Goal: Information Seeking & Learning: Learn about a topic

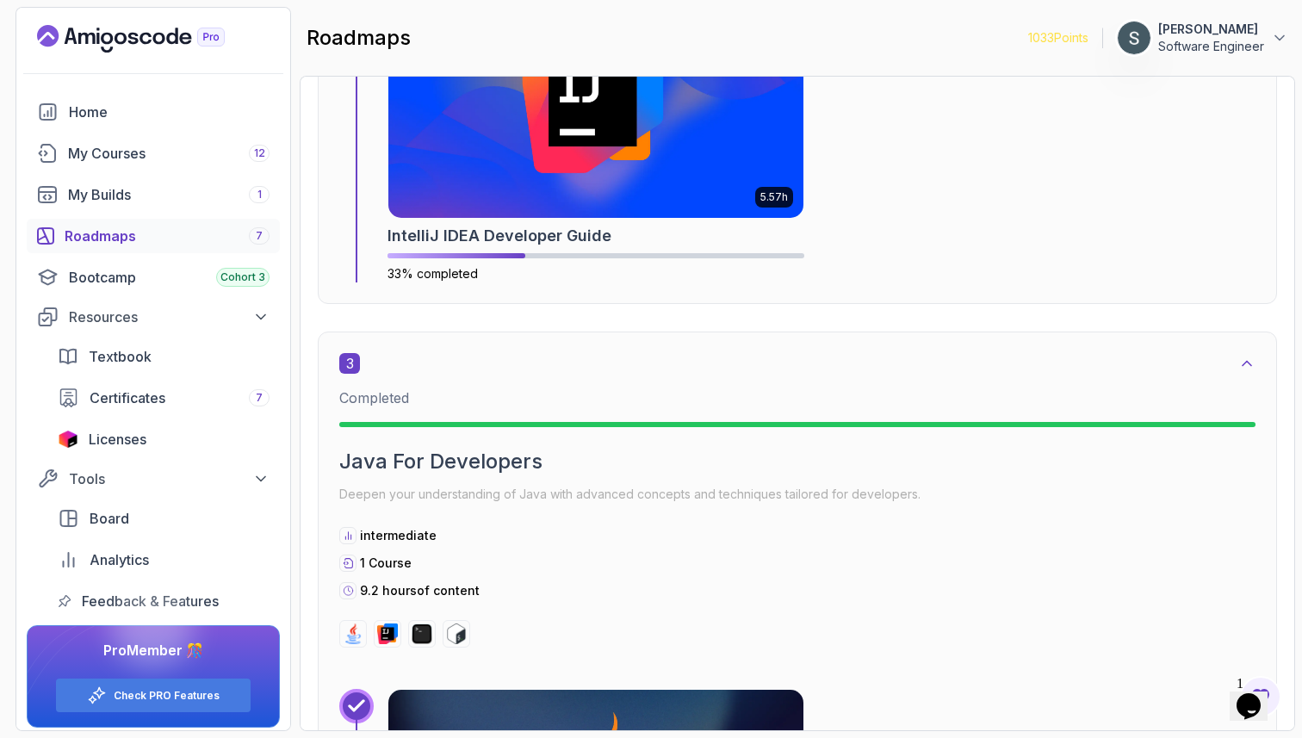
scroll to position [1597, 0]
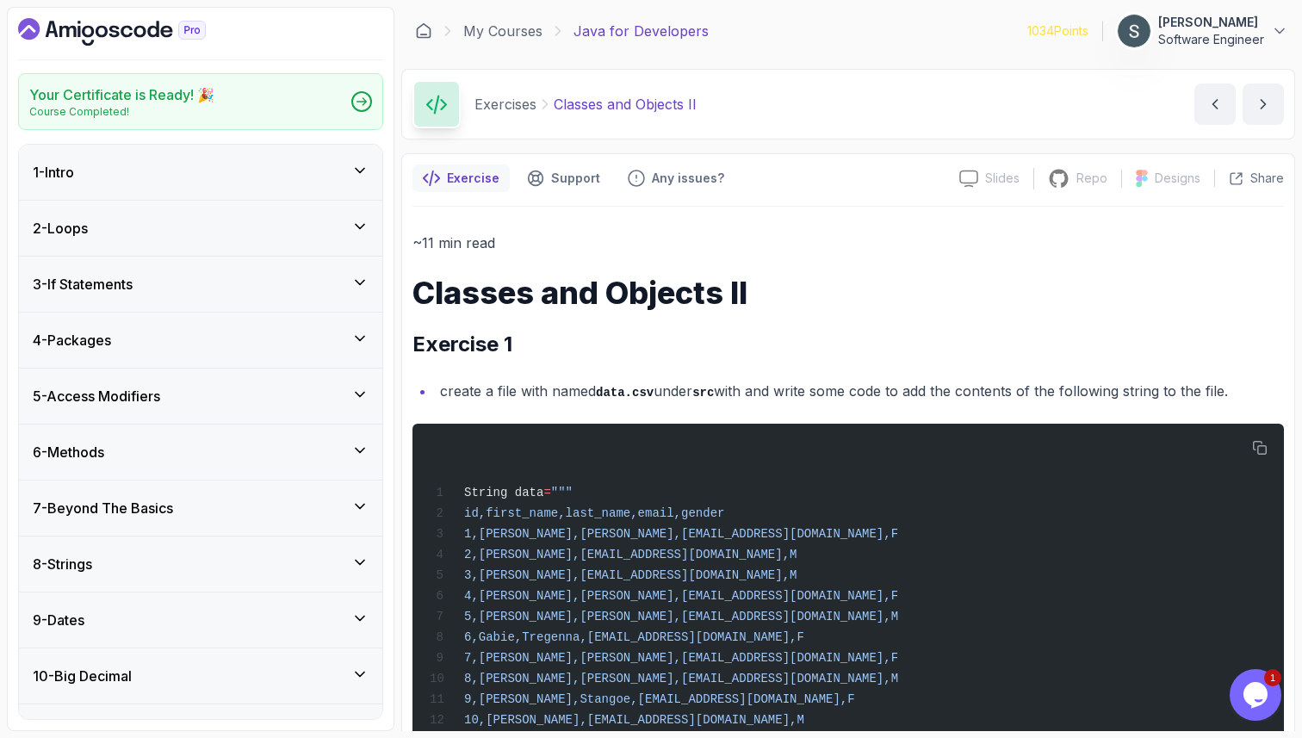
click at [216, 176] on div "1 - Intro" at bounding box center [201, 172] width 336 height 21
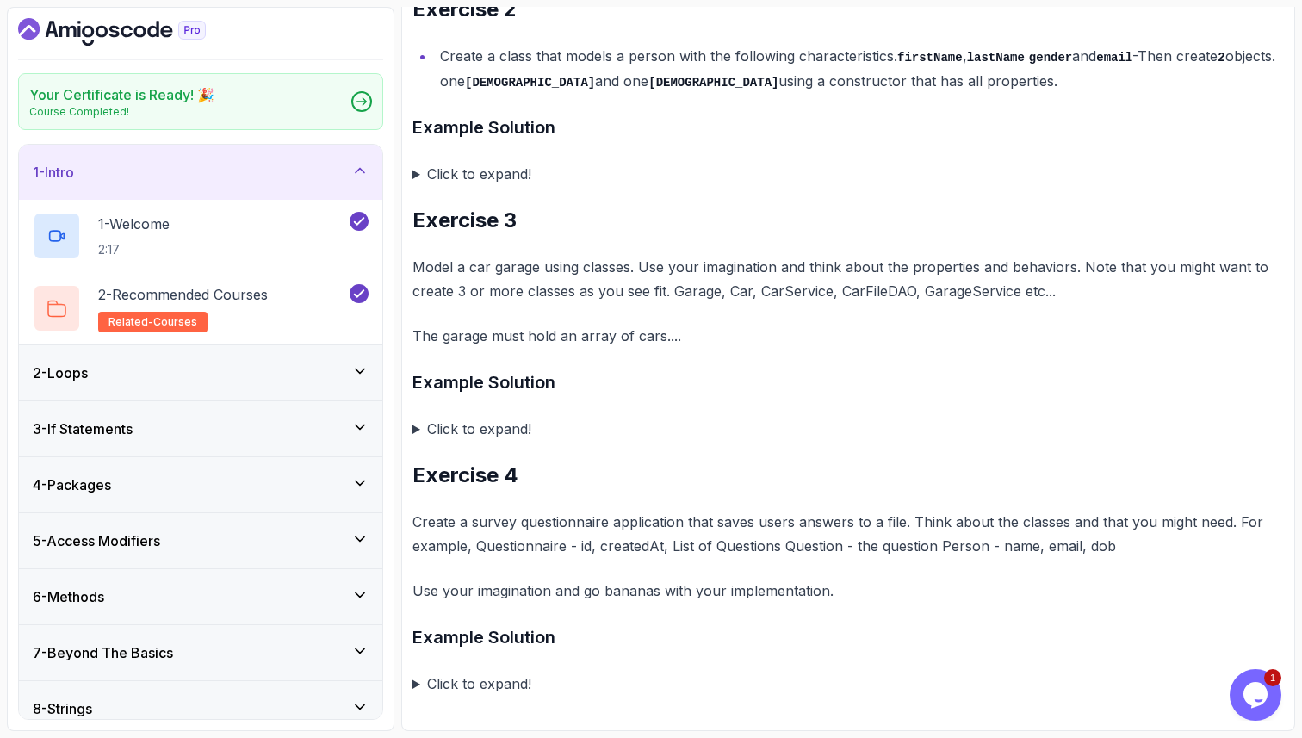
scroll to position [1146, 0]
click at [279, 363] on div "2 - Loops" at bounding box center [201, 373] width 336 height 21
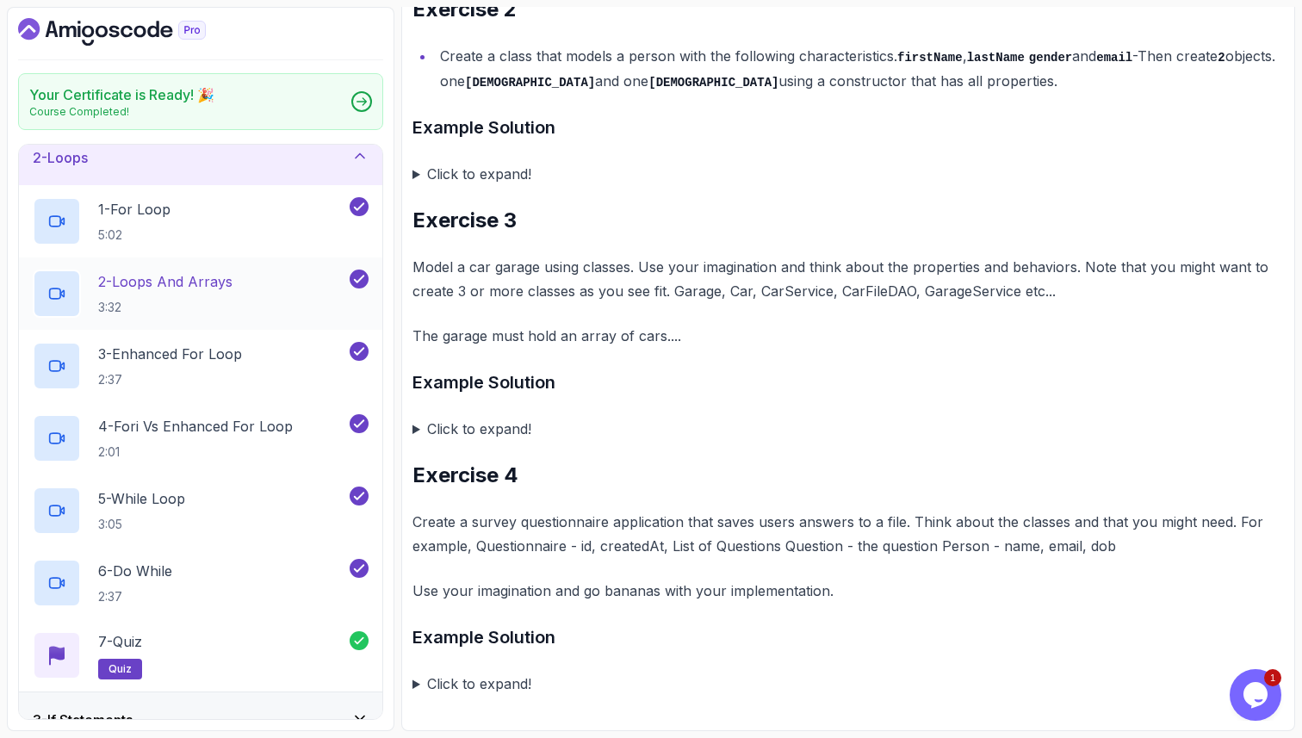
scroll to position [78, 0]
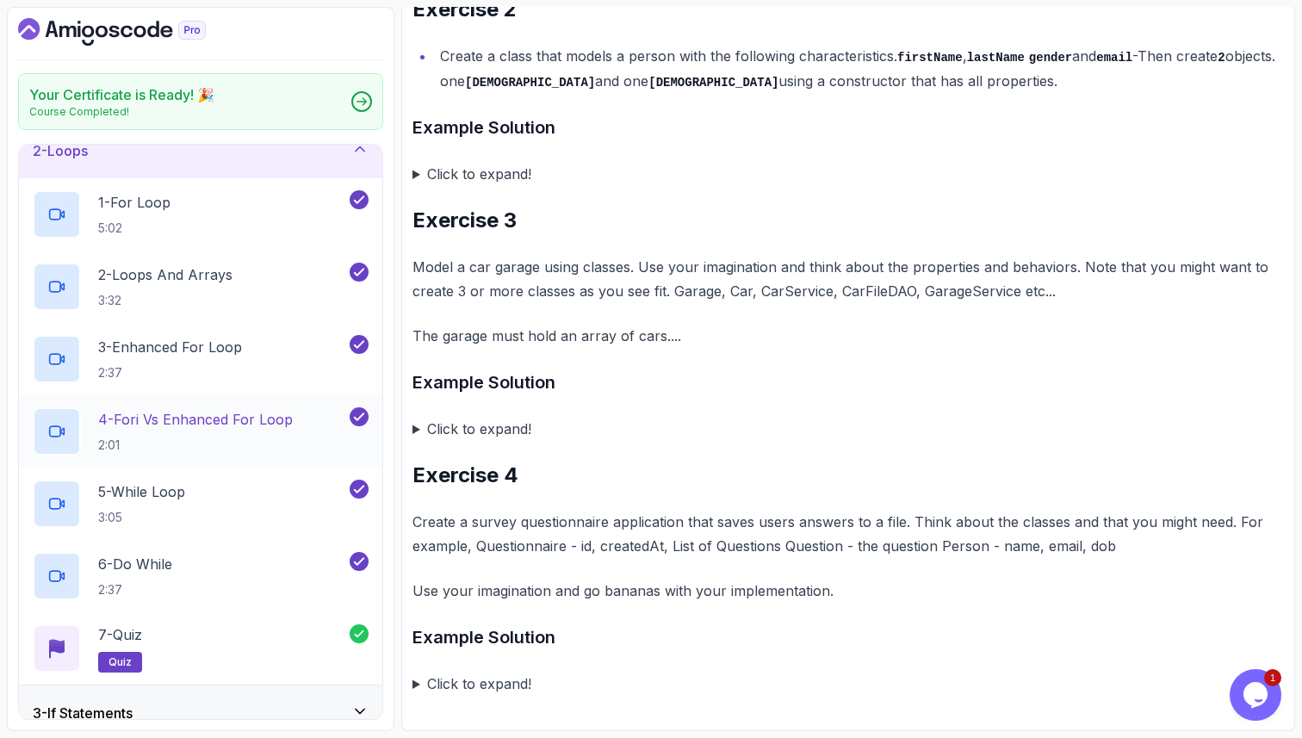
click at [233, 437] on p "2:01" at bounding box center [195, 445] width 195 height 17
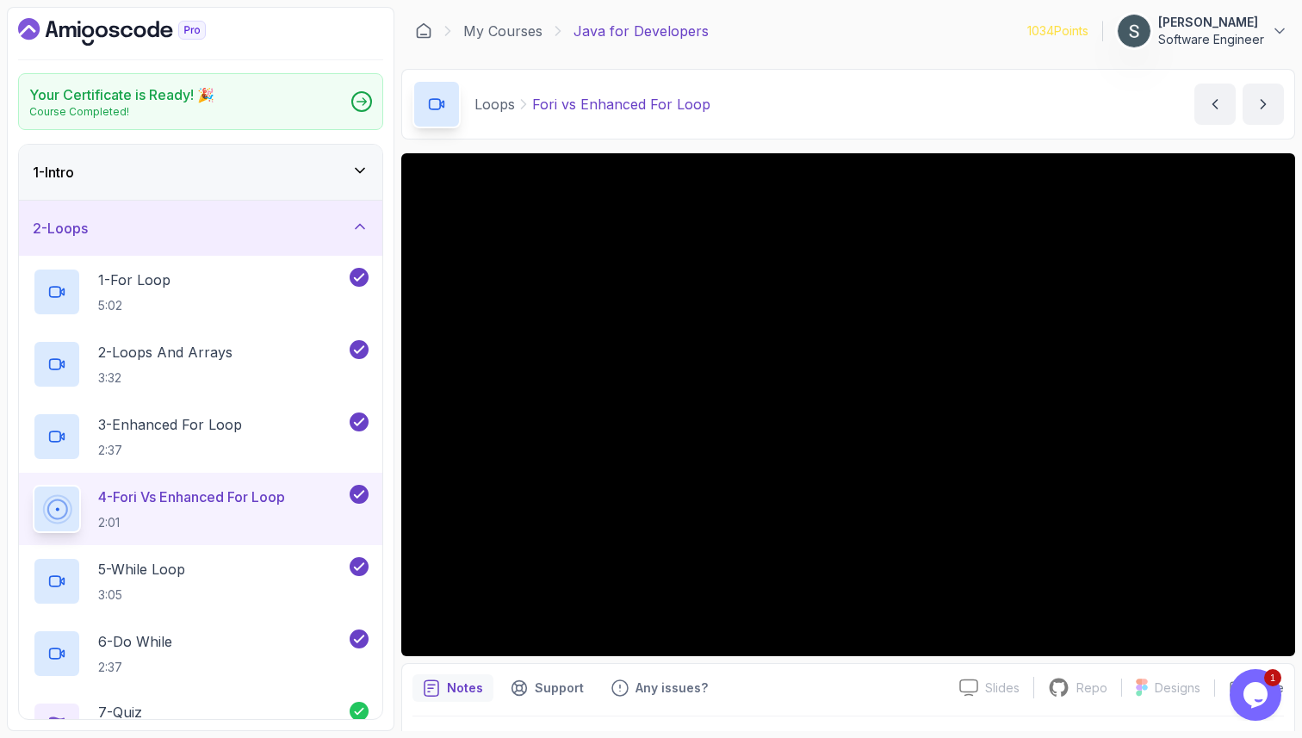
click at [346, 238] on div "2 - Loops" at bounding box center [201, 228] width 336 height 21
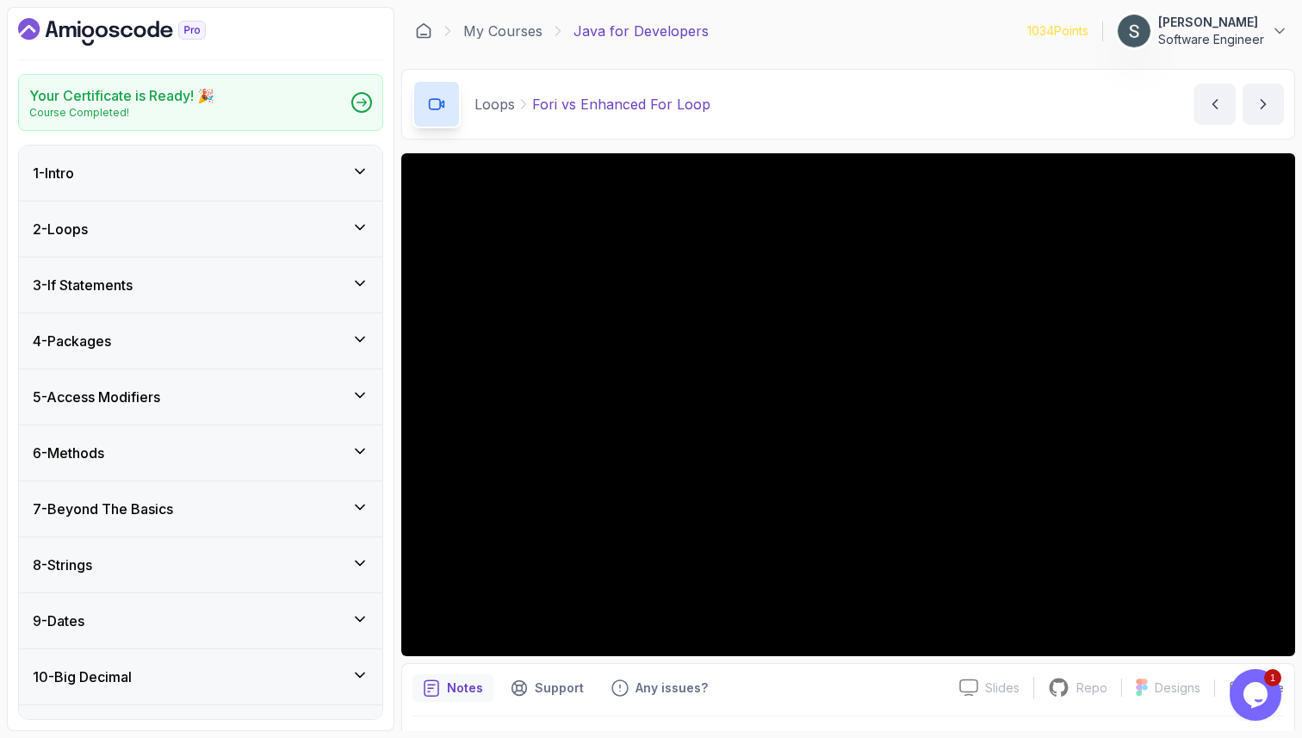
click at [270, 231] on div "2 - Loops" at bounding box center [201, 229] width 336 height 21
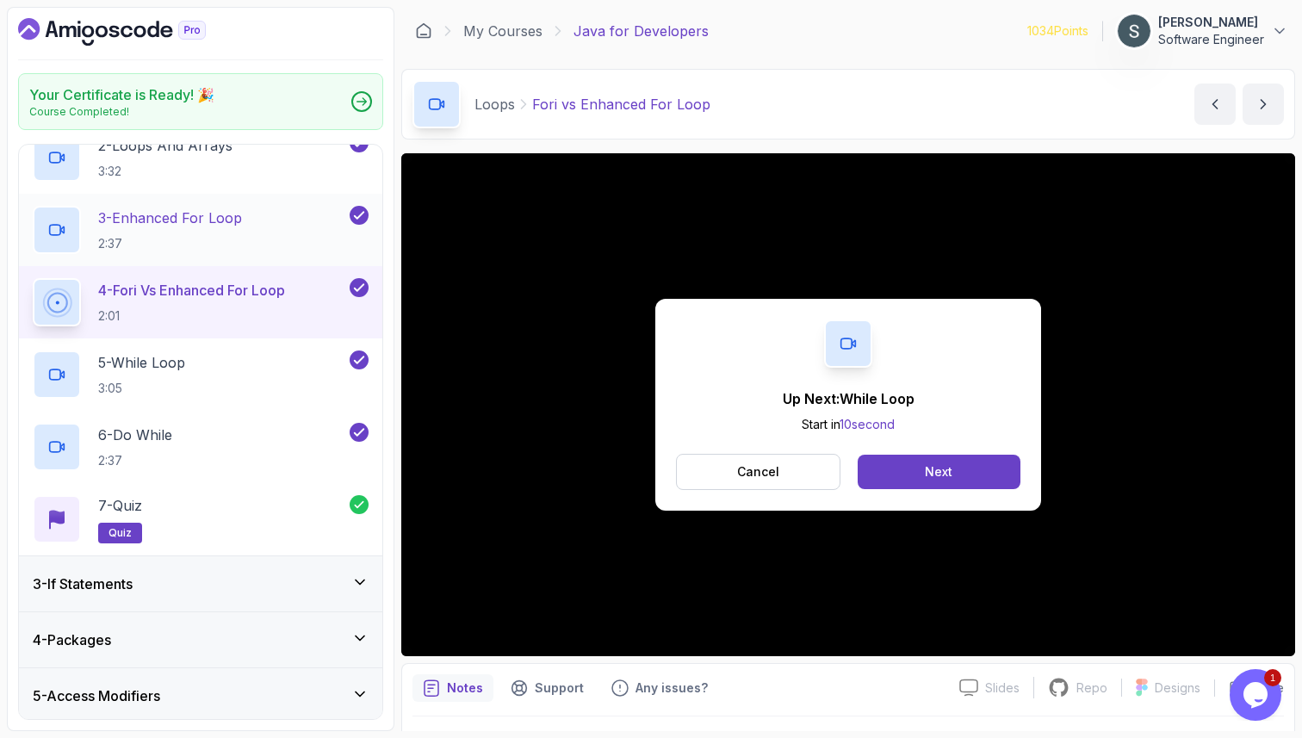
scroll to position [221, 0]
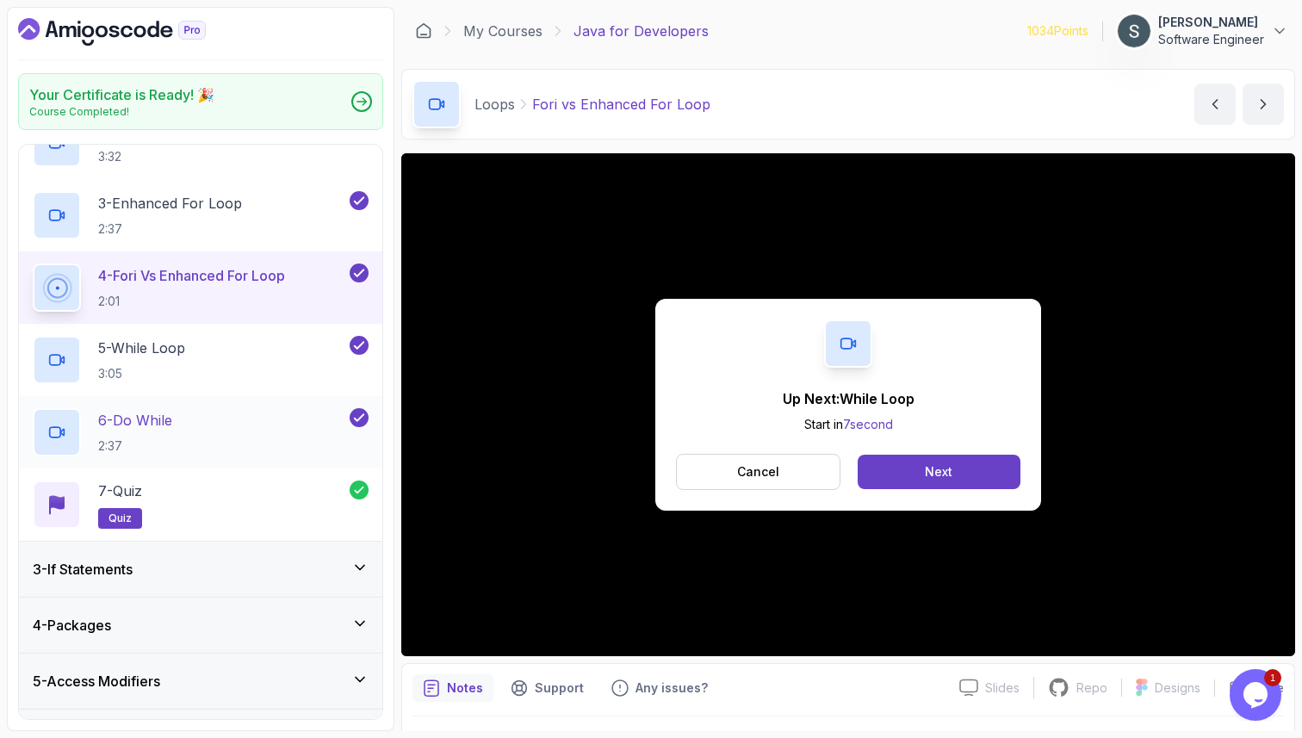
click at [239, 444] on div "6 - Do While 2:37" at bounding box center [190, 432] width 314 height 48
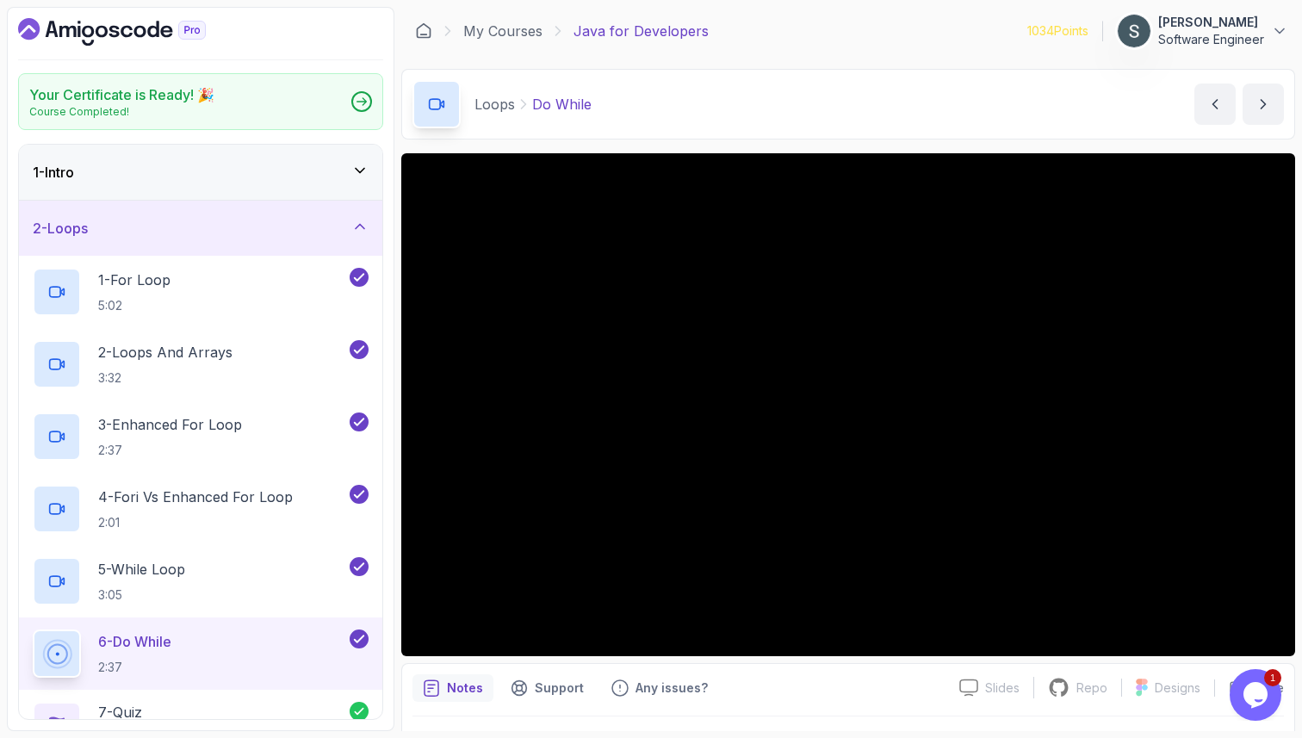
click at [330, 244] on div "2 - Loops" at bounding box center [201, 228] width 364 height 55
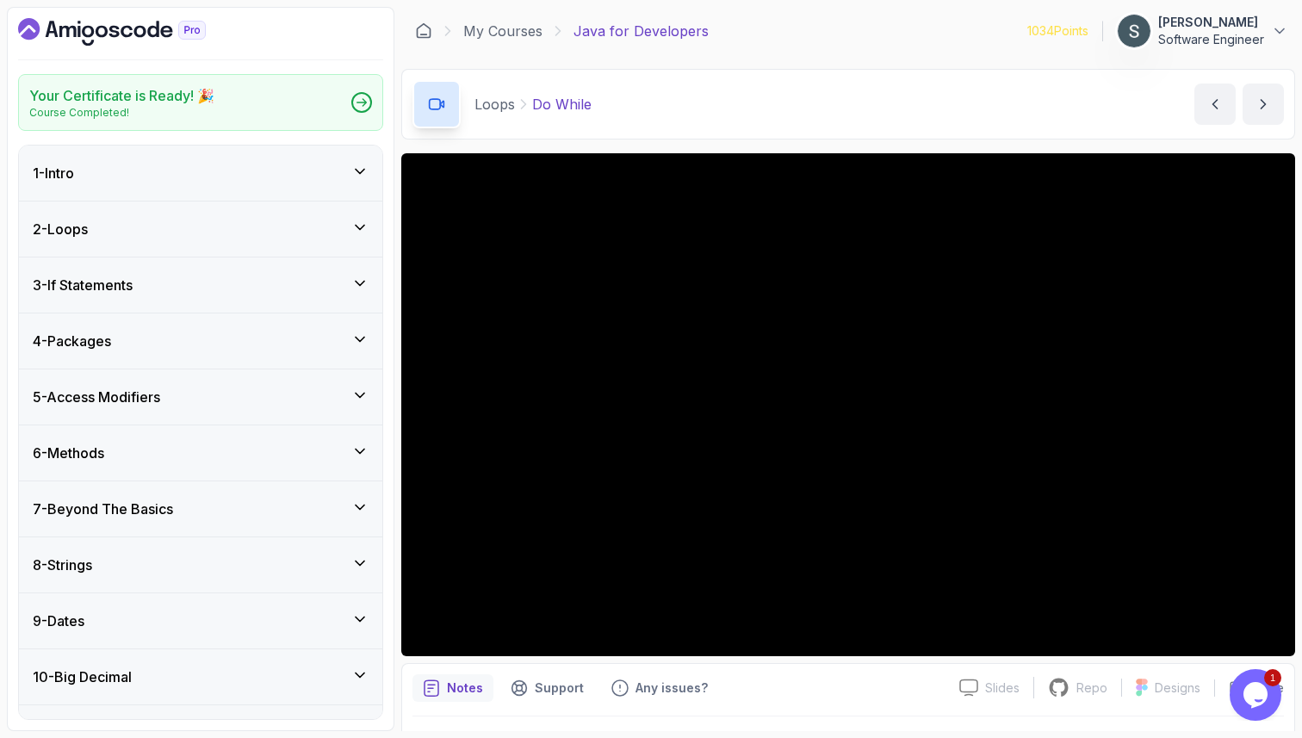
click at [332, 233] on div "2 - Loops" at bounding box center [201, 229] width 336 height 21
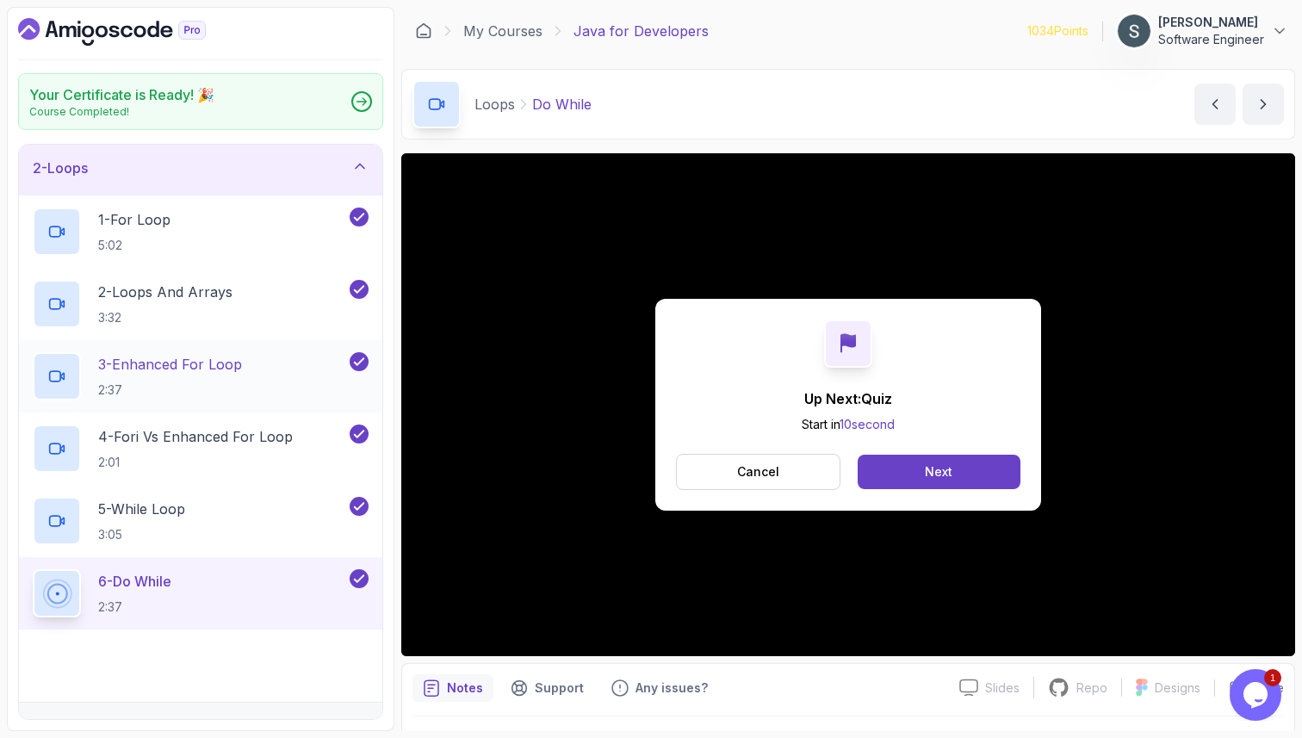
scroll to position [76, 0]
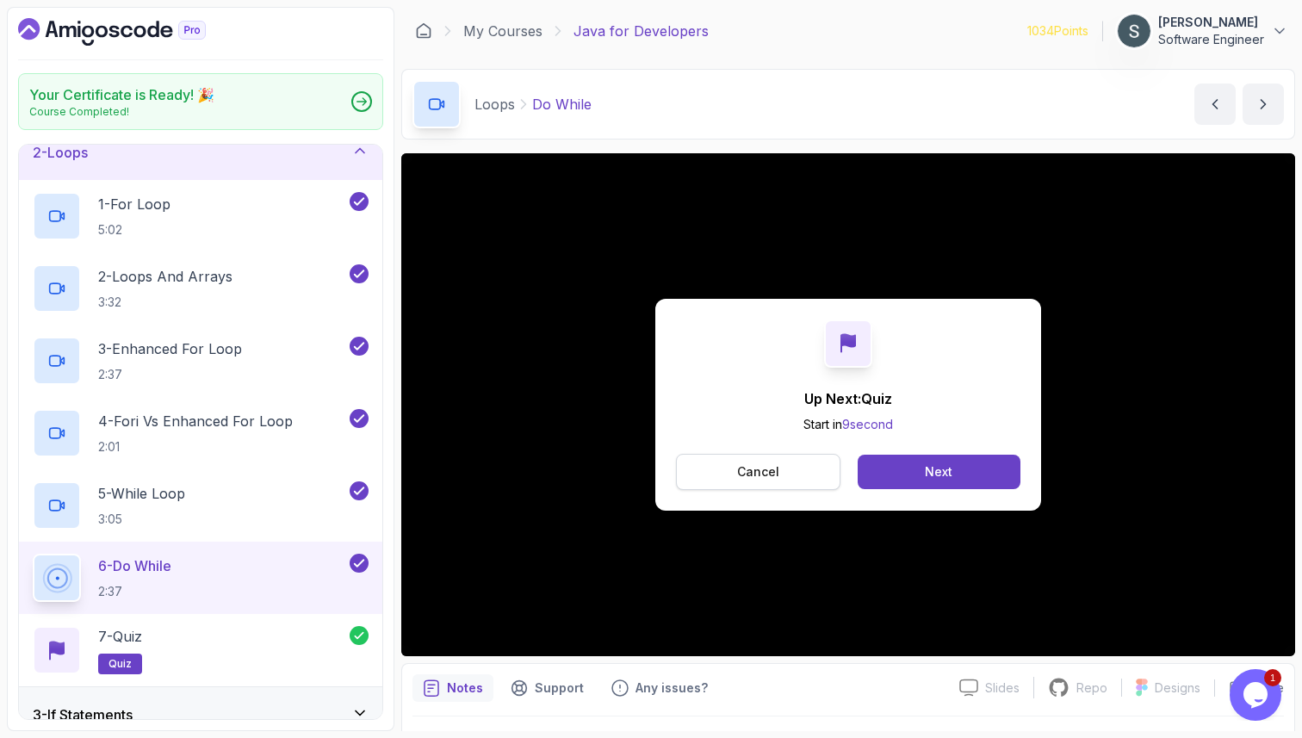
click at [712, 462] on button "Cancel" at bounding box center [758, 472] width 165 height 36
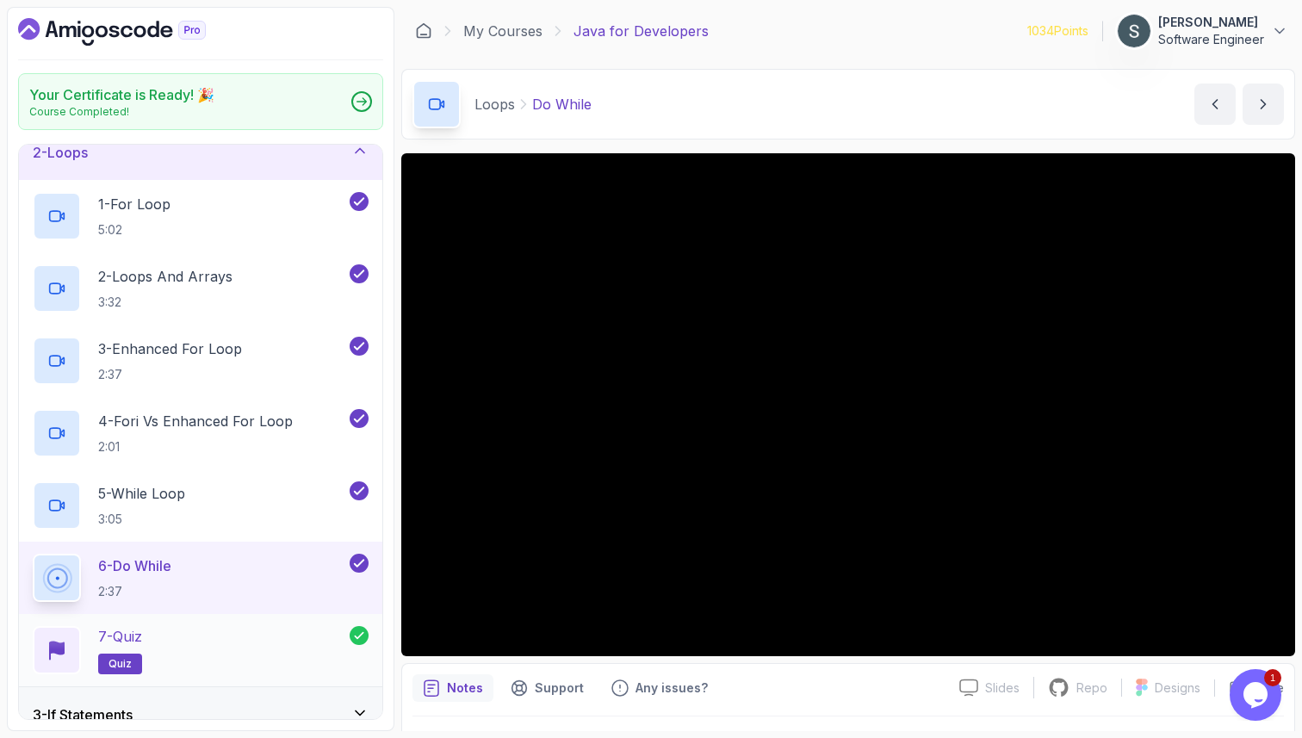
click at [243, 616] on div "7 - Quiz quiz" at bounding box center [201, 650] width 364 height 72
click at [239, 640] on div "7 - Quiz quiz" at bounding box center [191, 650] width 317 height 48
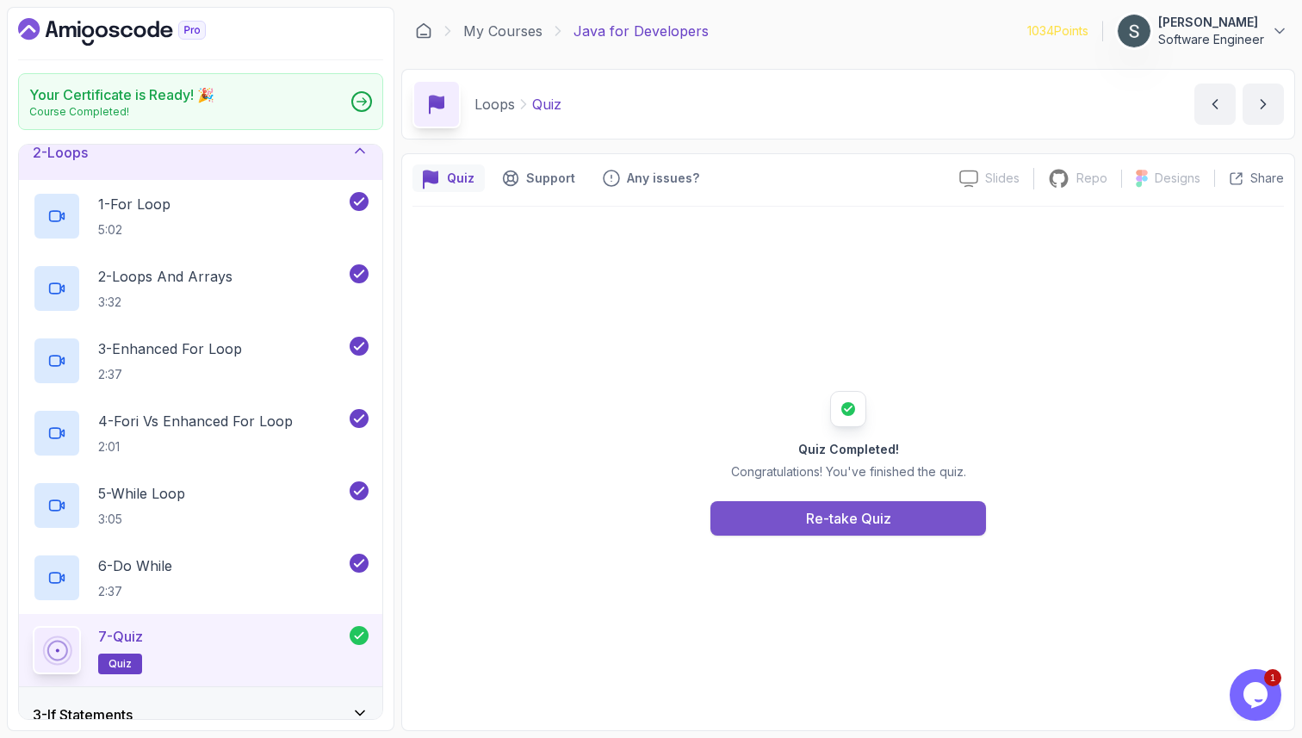
click at [836, 522] on div "Re-take Quiz" at bounding box center [848, 518] width 85 height 21
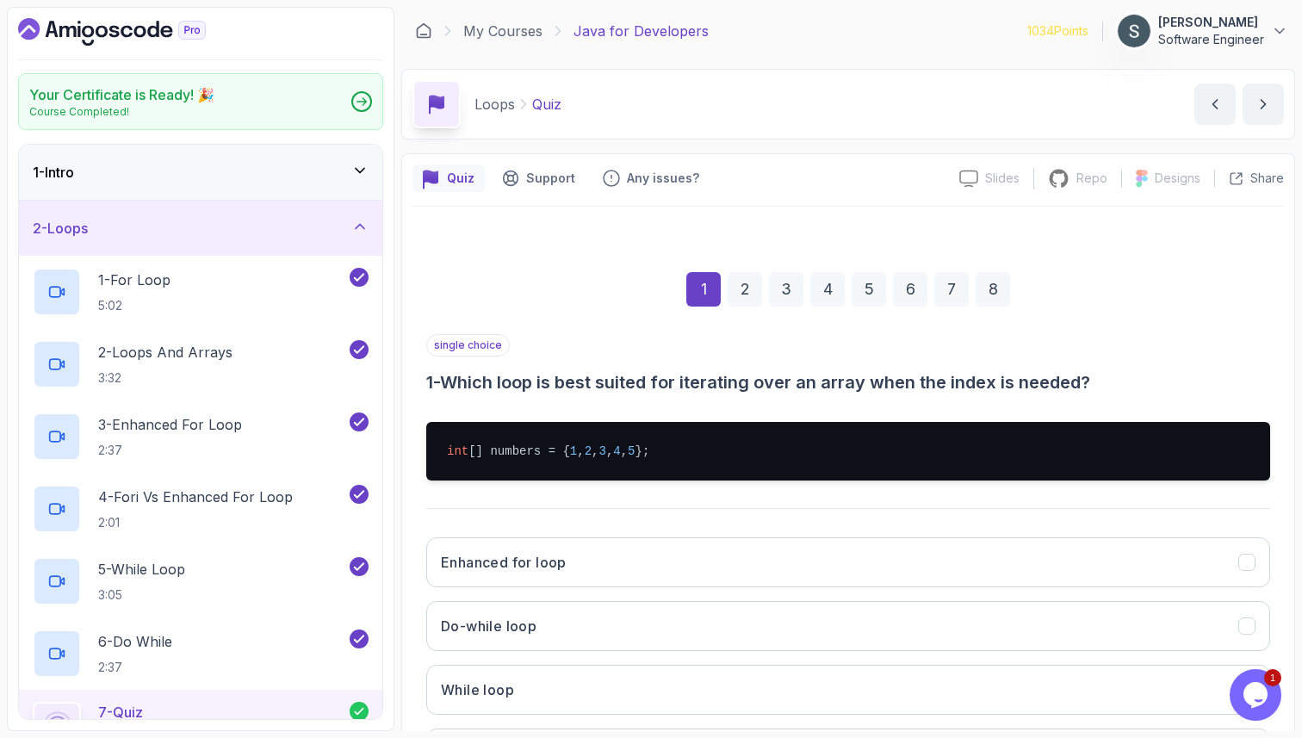
click at [330, 236] on div "2 - Loops" at bounding box center [201, 228] width 336 height 21
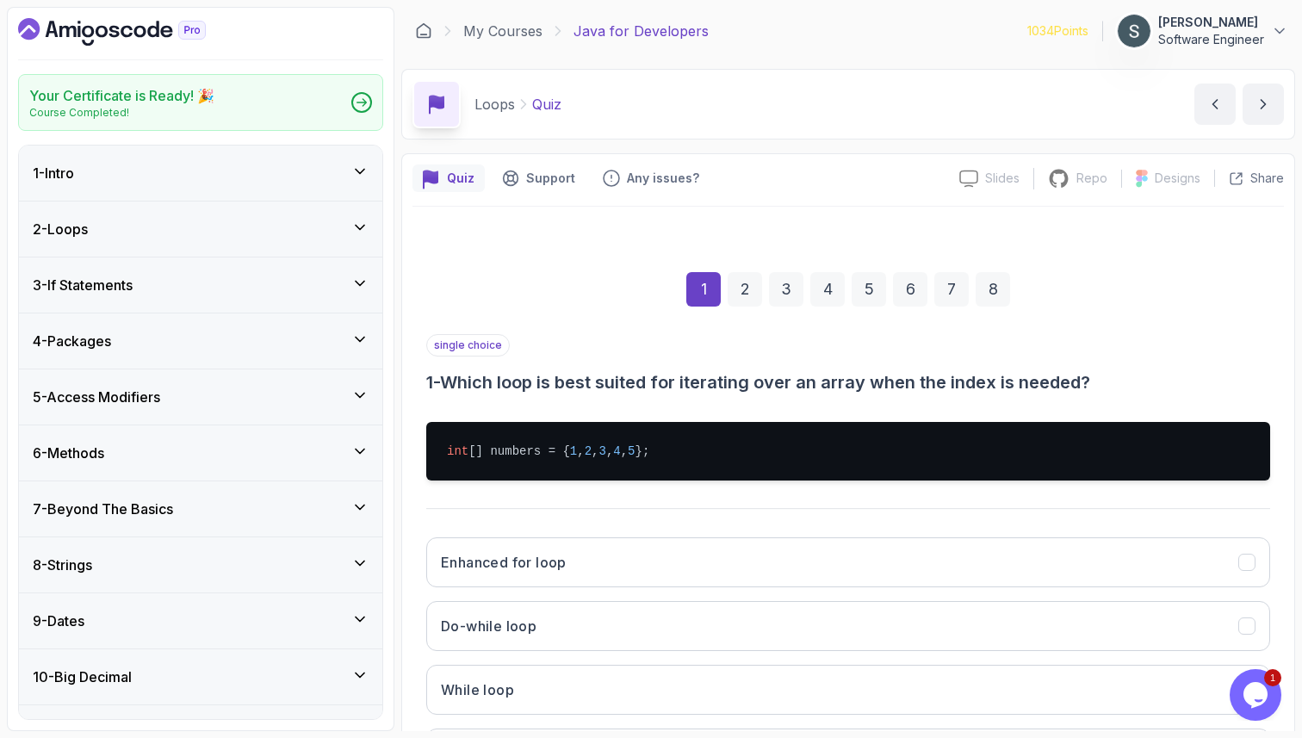
click at [319, 269] on div "3 - If Statements" at bounding box center [201, 285] width 364 height 55
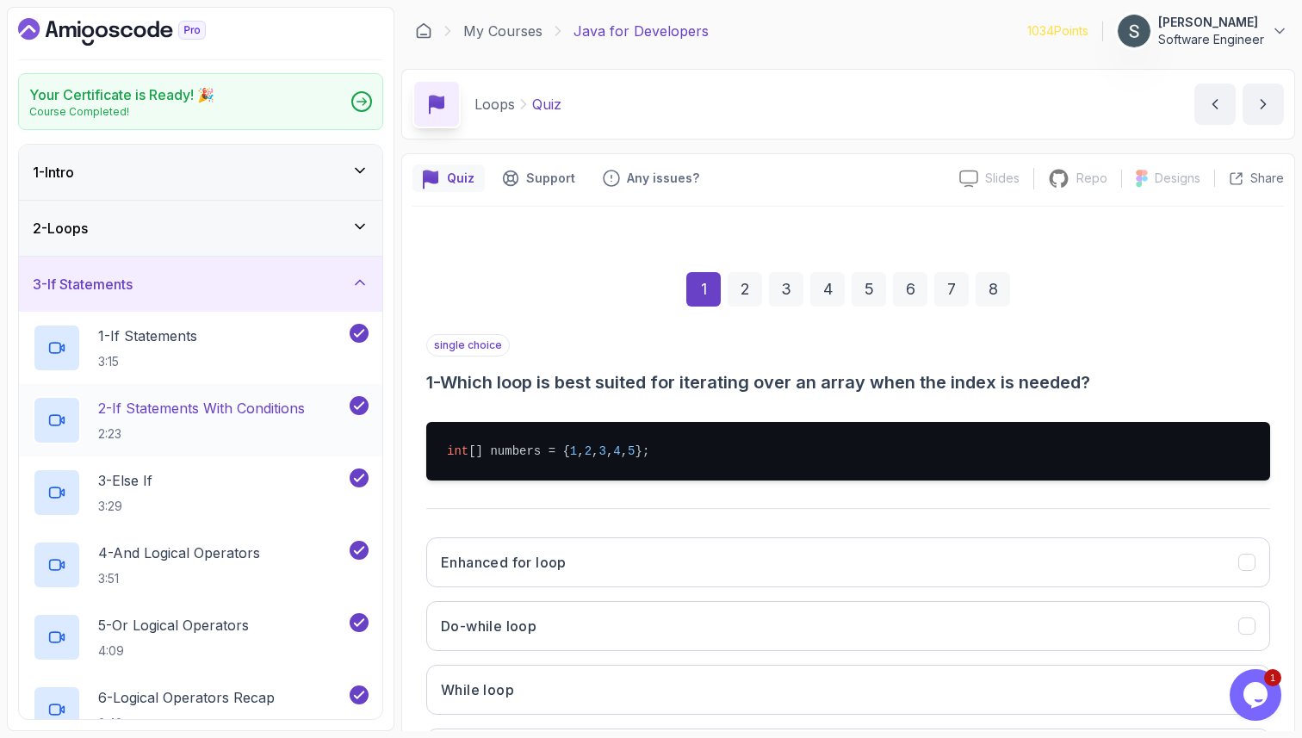
click at [261, 395] on div "2 - If Statements With Conditions 2:23" at bounding box center [201, 420] width 364 height 72
click at [258, 407] on p "2 - If Statements With Conditions" at bounding box center [201, 408] width 207 height 21
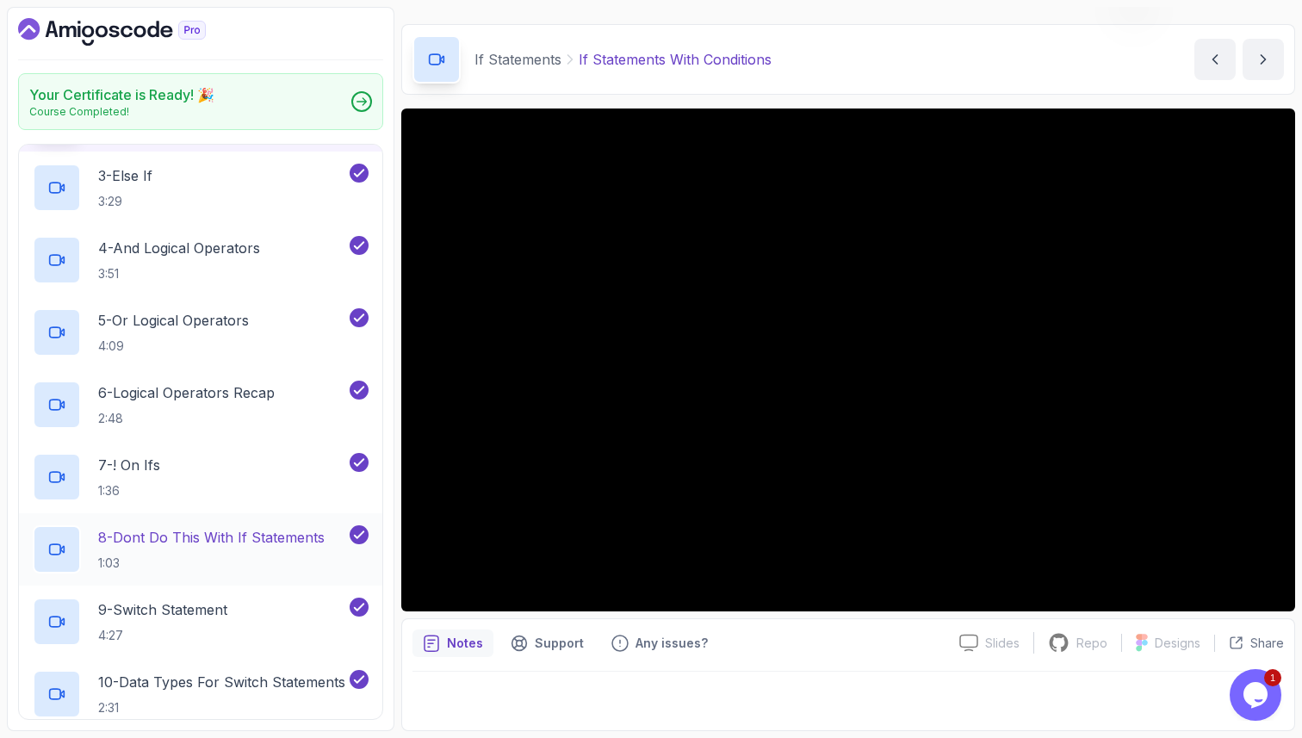
scroll to position [304, 0]
click at [277, 532] on p "8 - Dont Do This With If Statements" at bounding box center [211, 538] width 227 height 21
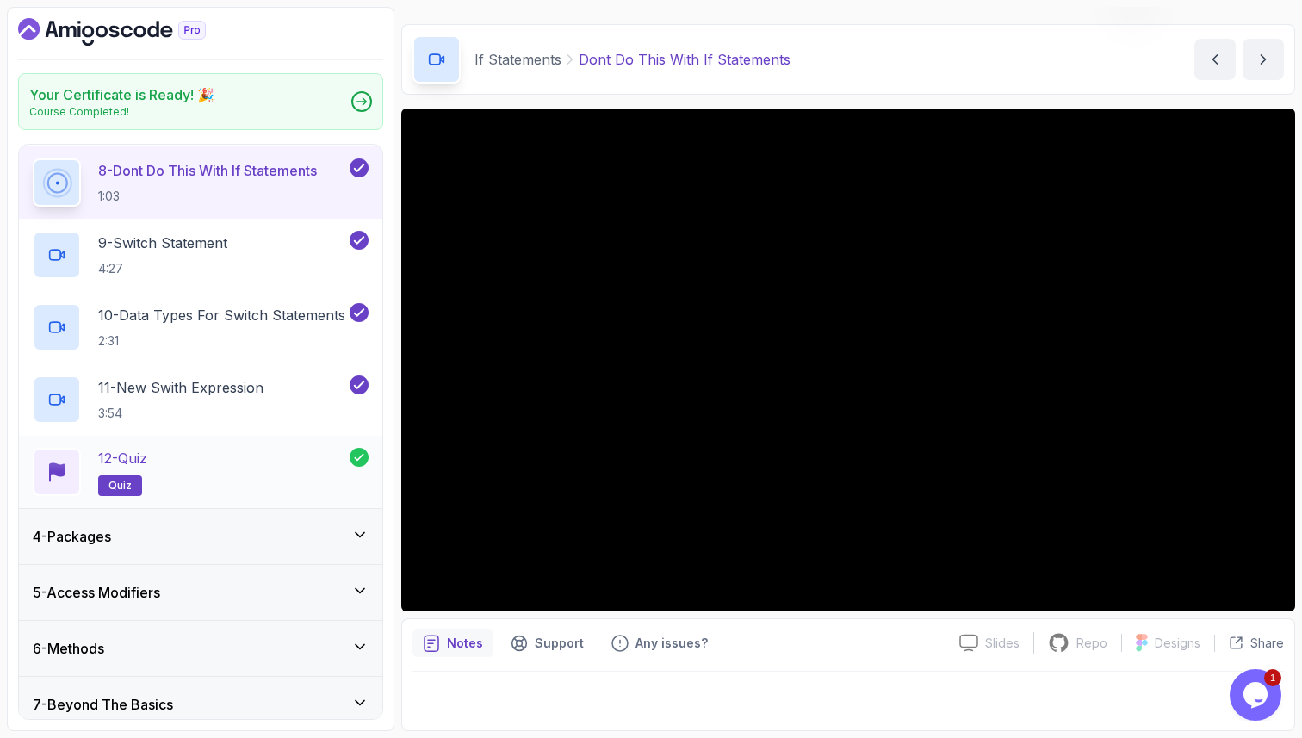
scroll to position [673, 0]
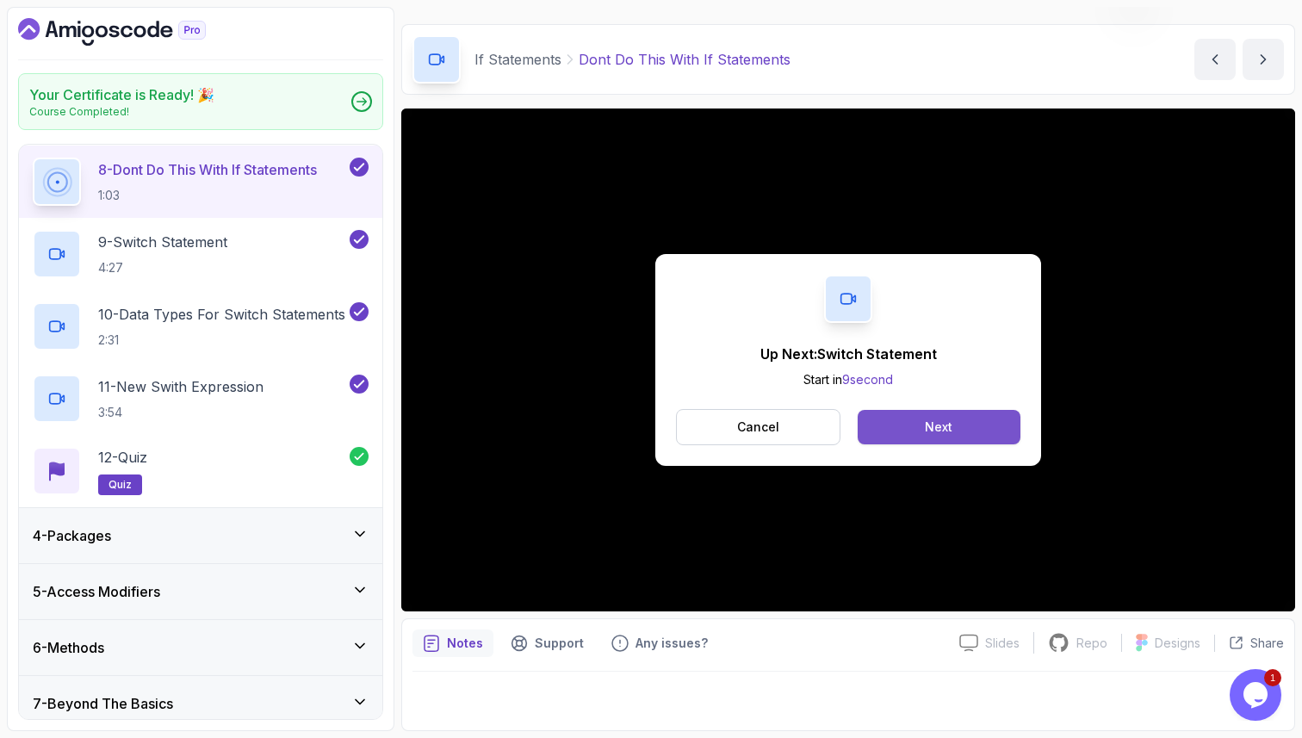
click at [923, 439] on button "Next" at bounding box center [939, 427] width 163 height 34
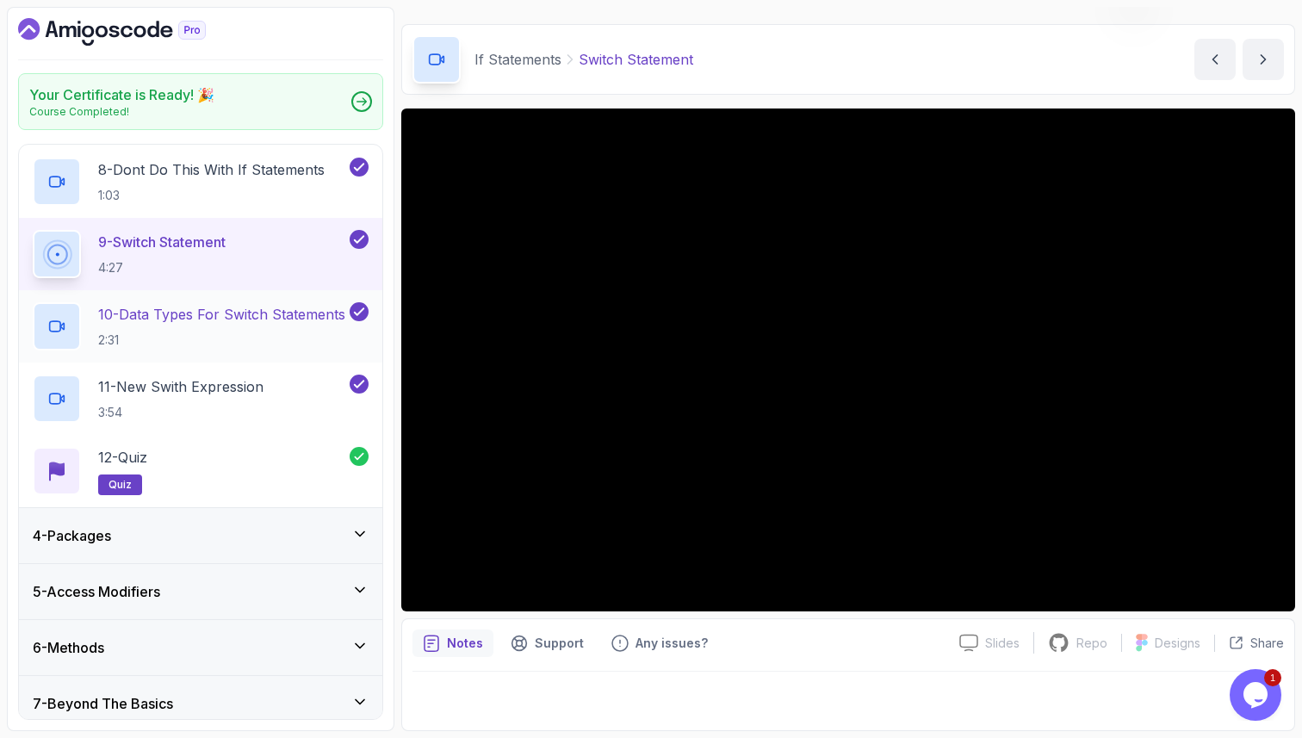
click at [258, 318] on p "10 - Data Types For Switch Statements" at bounding box center [221, 314] width 247 height 21
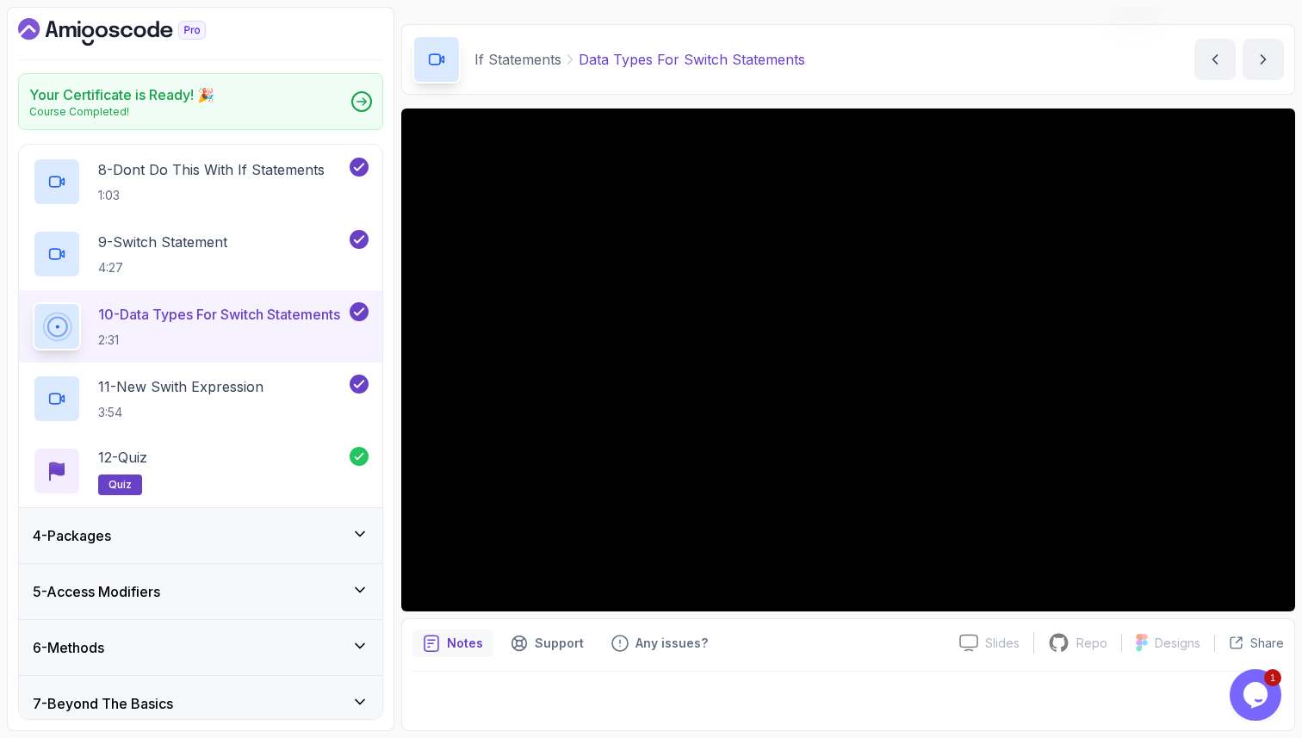
click at [33, 302] on button "10 - Data Types For Switch Statements 2:31" at bounding box center [201, 326] width 336 height 48
click at [283, 403] on div "11 - New Swith Expression 3:54" at bounding box center [190, 399] width 314 height 48
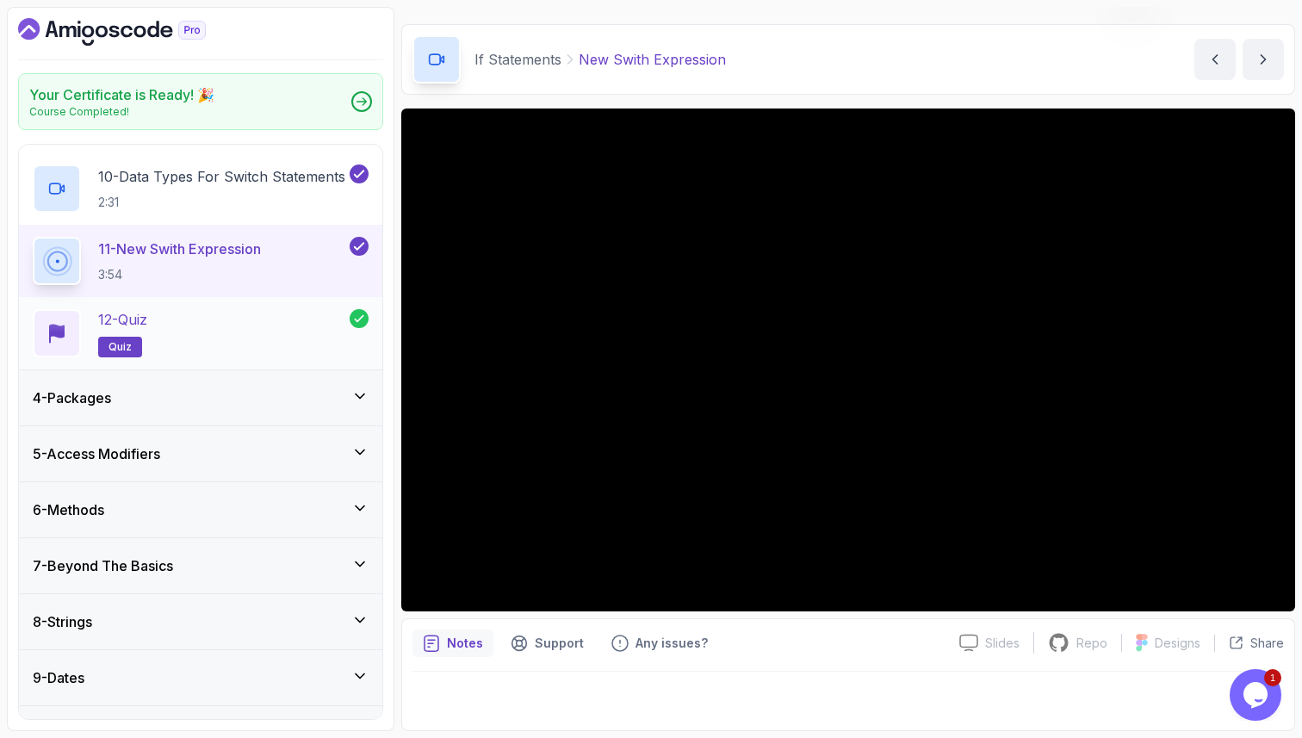
scroll to position [862, 0]
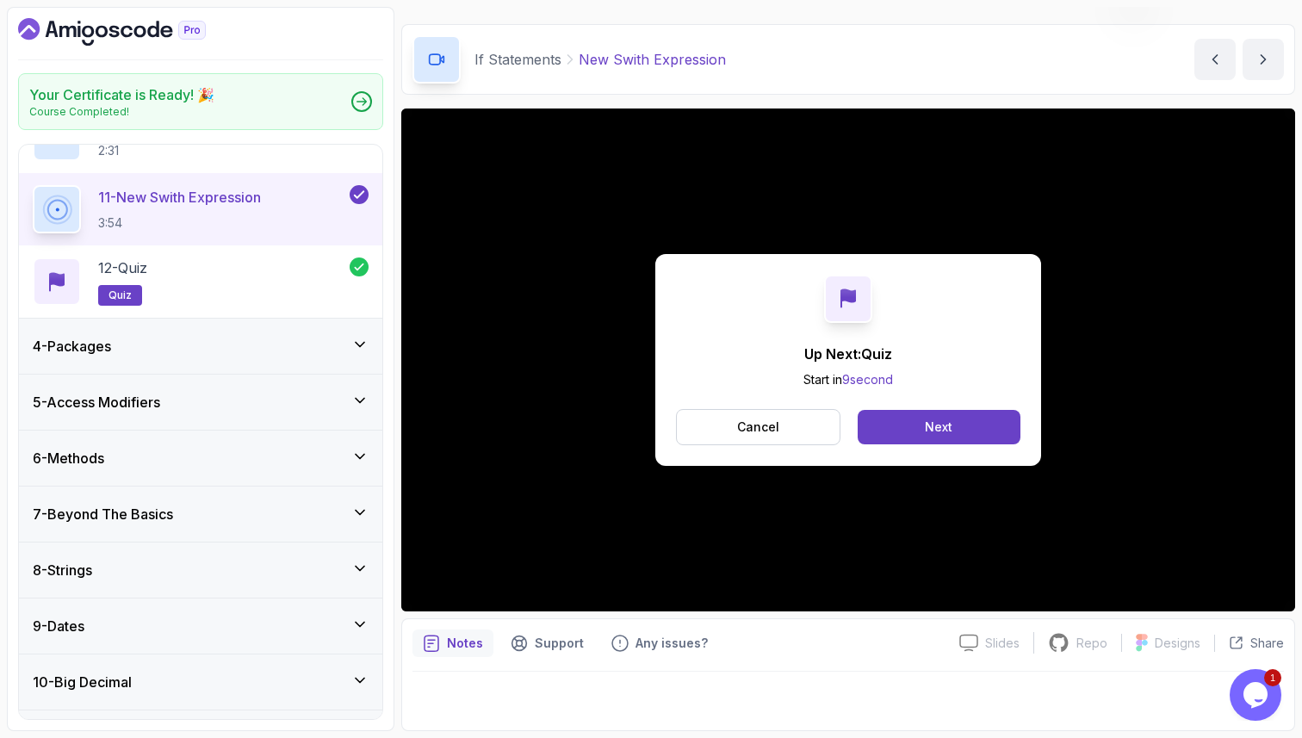
click at [258, 364] on div "4 - Packages" at bounding box center [201, 346] width 364 height 55
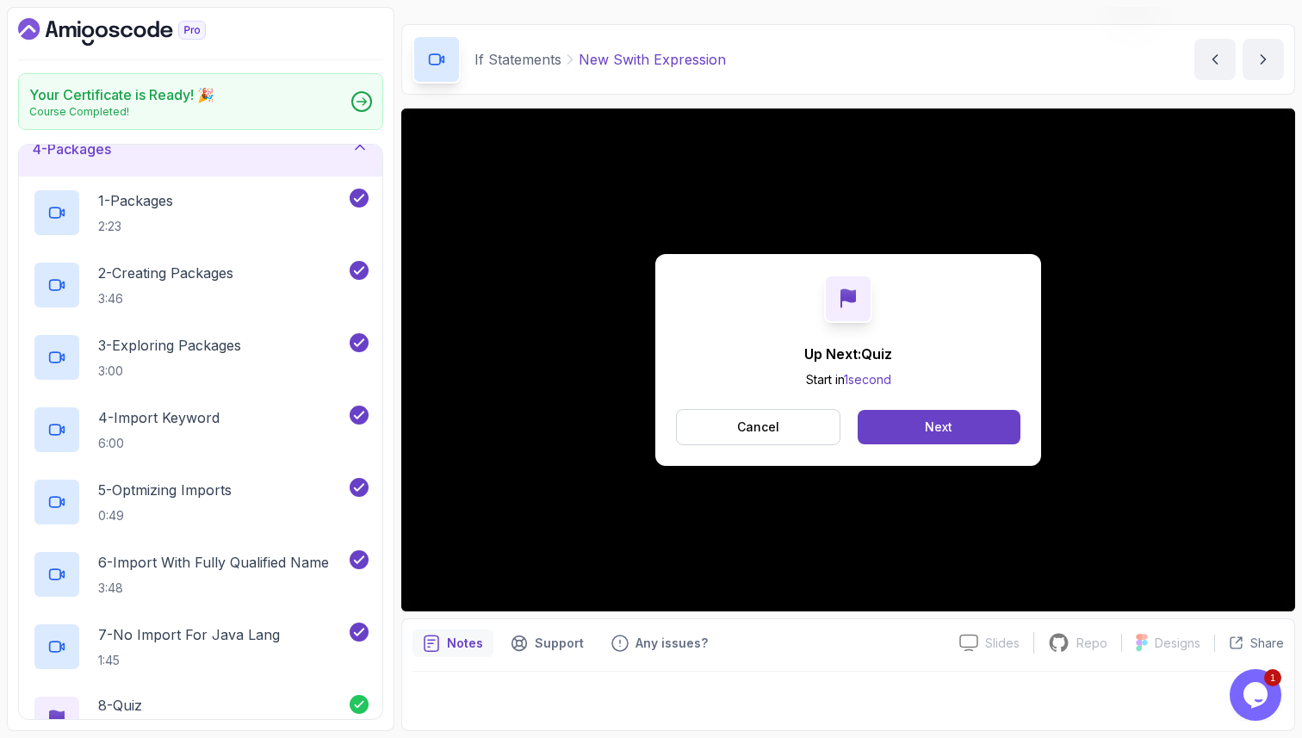
scroll to position [199, 0]
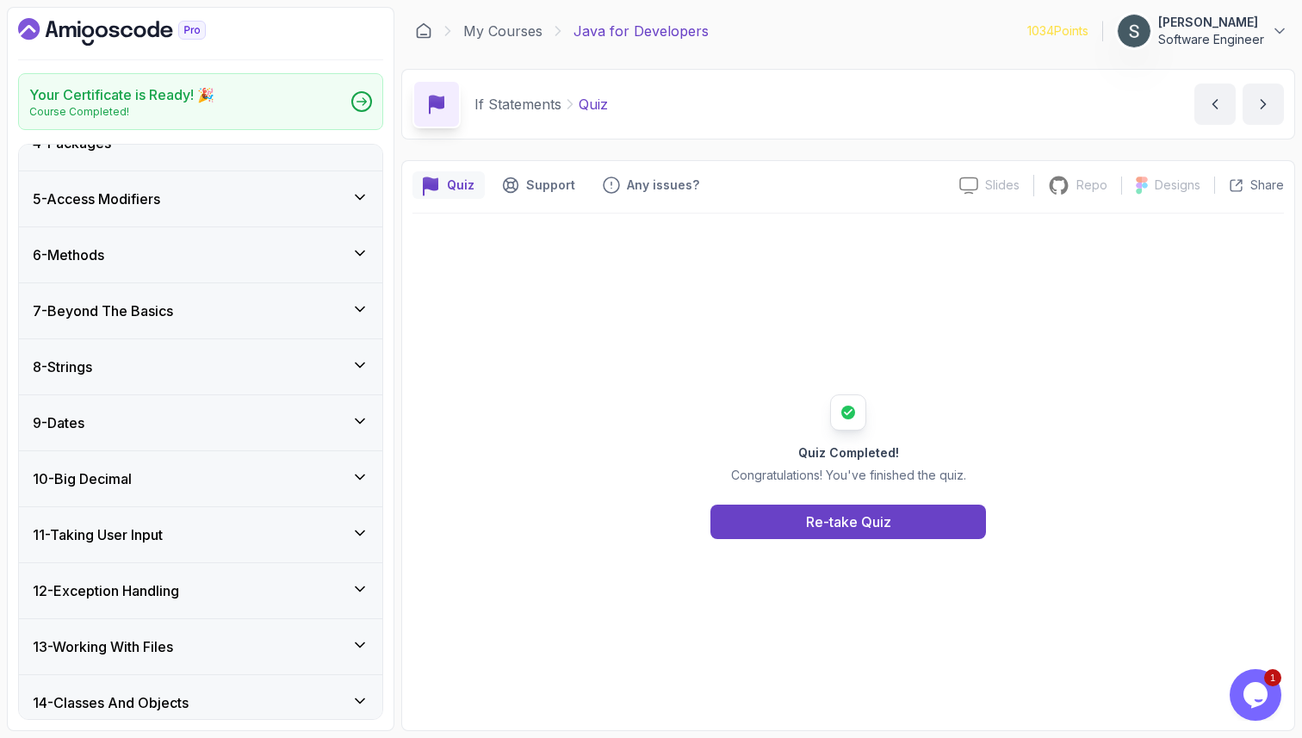
scroll to position [1067, 0]
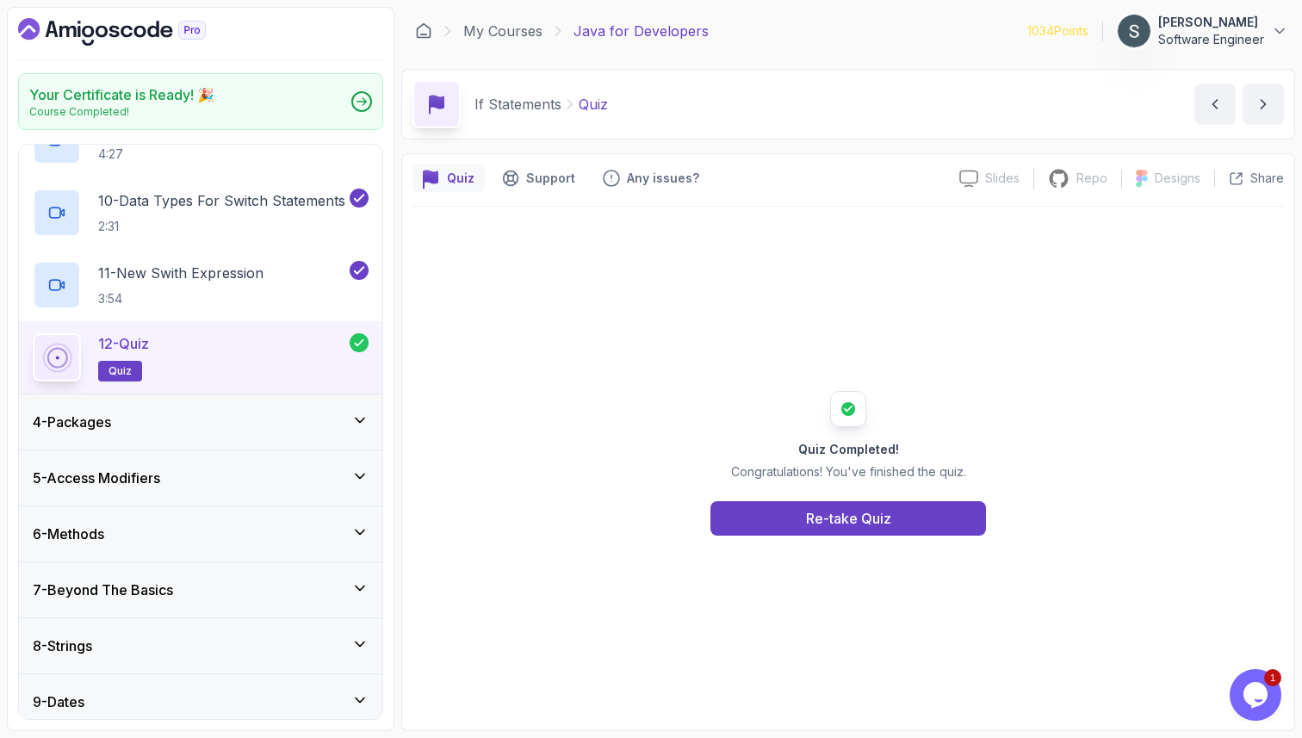
click at [246, 426] on div "4 - Packages" at bounding box center [201, 422] width 336 height 21
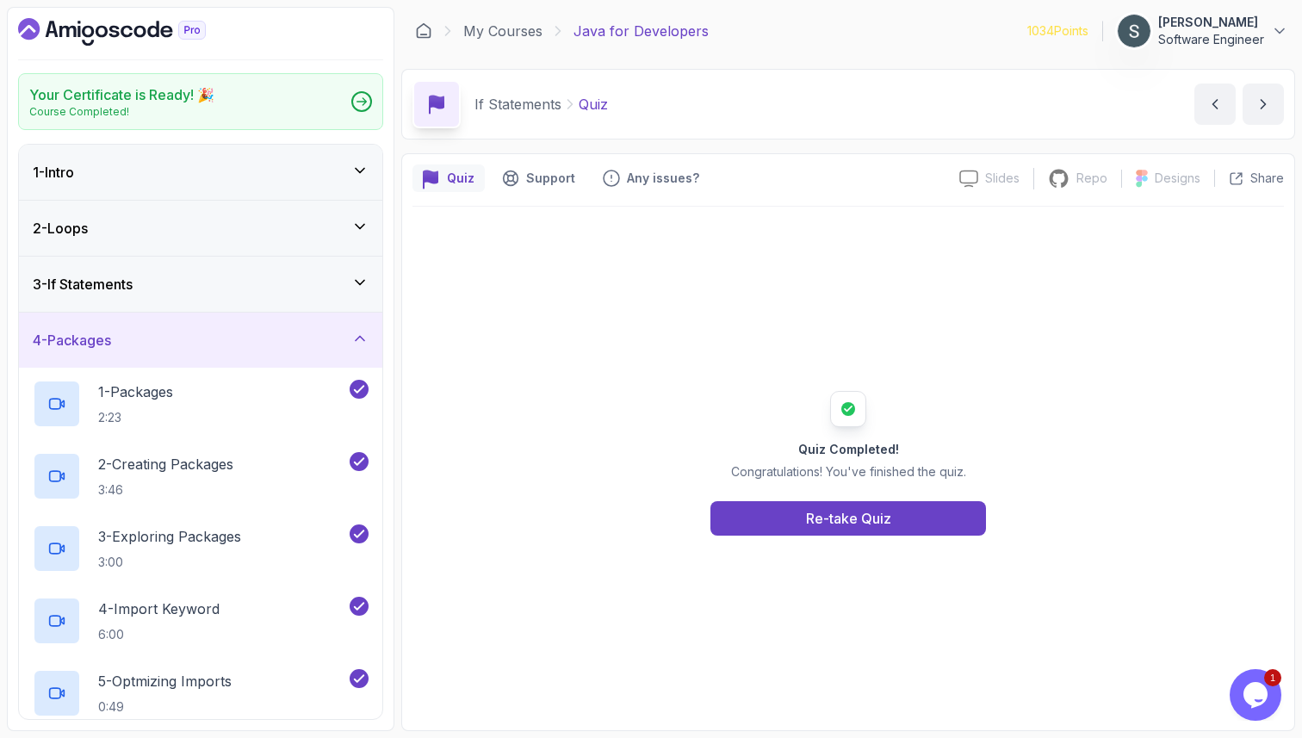
scroll to position [1, 0]
click at [239, 425] on div "1 - Packages 2:23" at bounding box center [190, 403] width 314 height 48
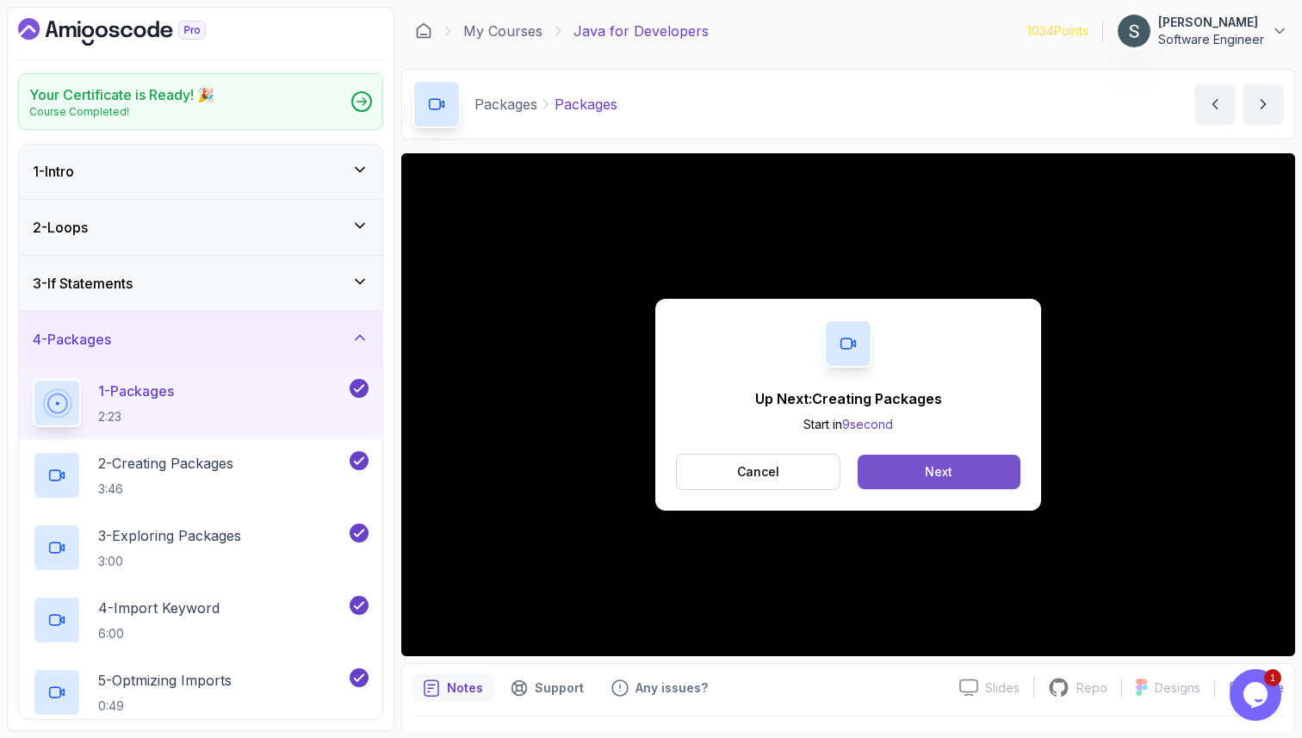
click at [968, 472] on button "Next" at bounding box center [939, 472] width 163 height 34
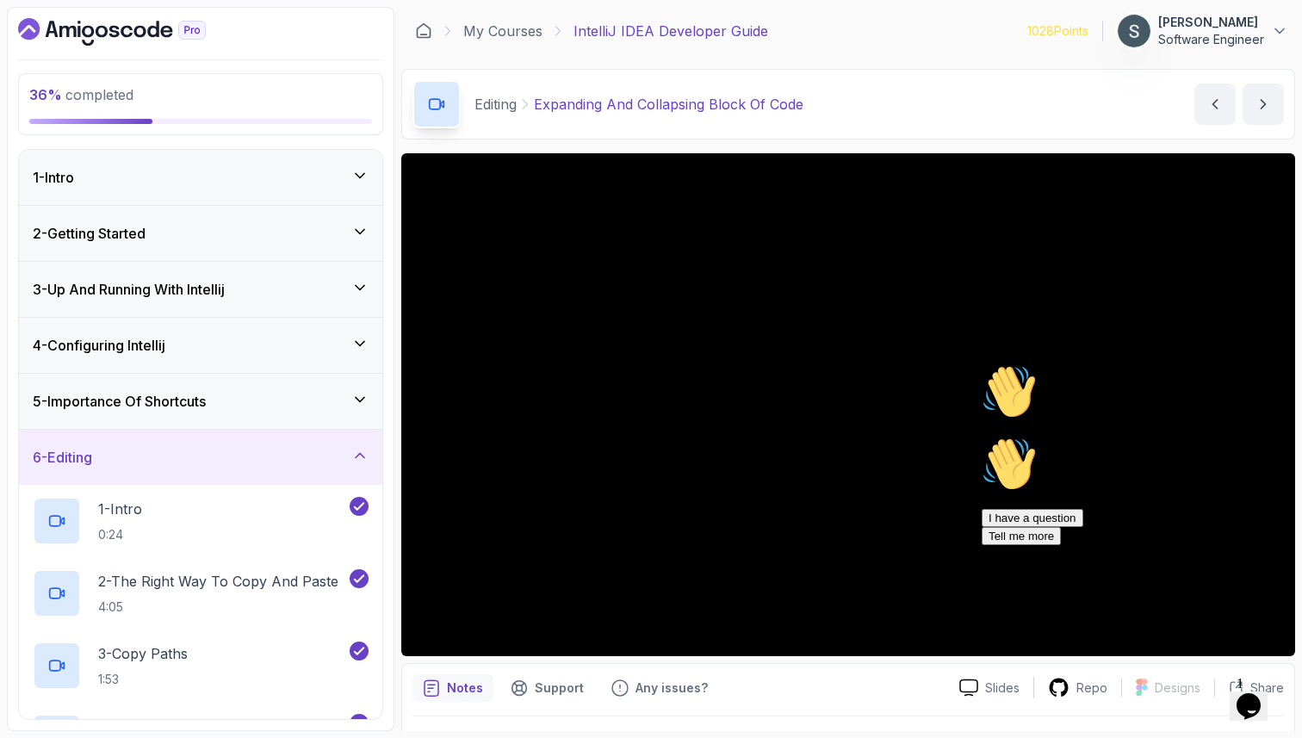
scroll to position [45, 0]
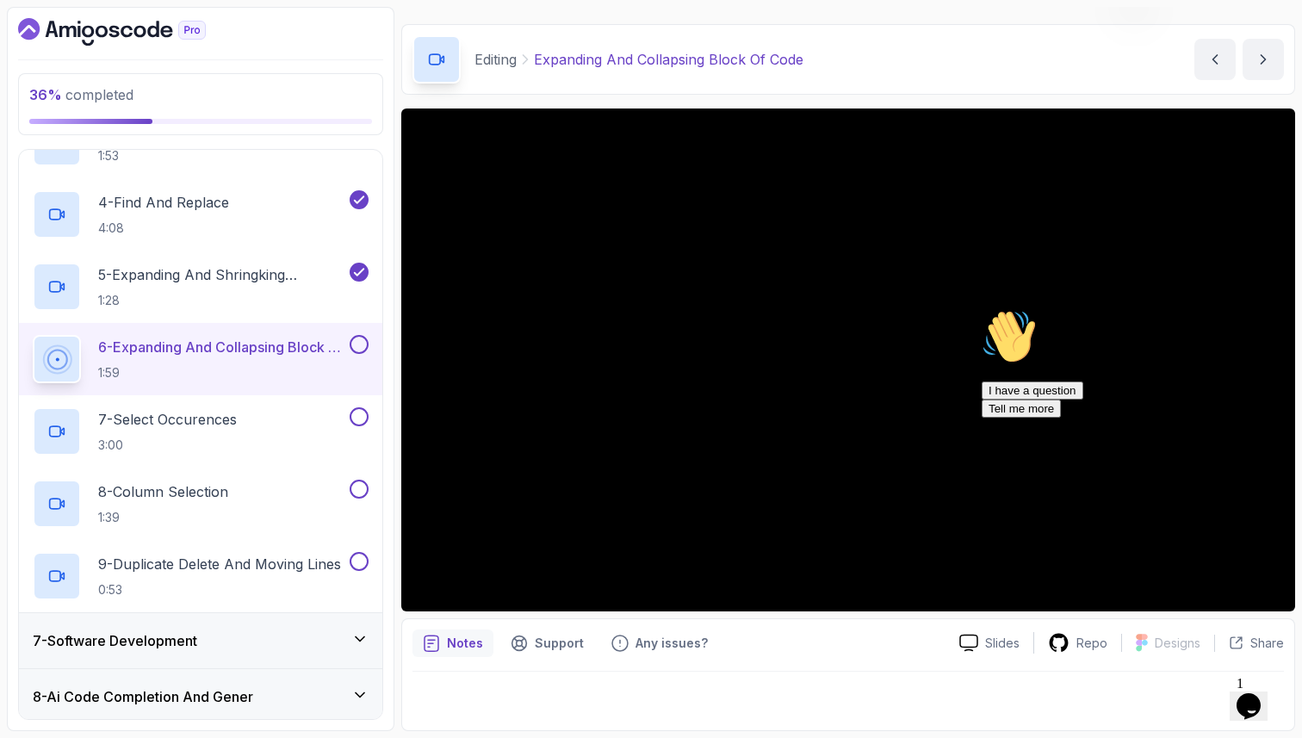
drag, startPoint x: 1271, startPoint y: 490, endPoint x: 2277, endPoint y: 900, distance: 1086.4
click at [982, 309] on icon "Chat attention grabber" at bounding box center [982, 309] width 0 height 0
click at [1202, 693] on icon "Close" at bounding box center [1202, 700] width 0 height 15
